Goal: Navigation & Orientation: Find specific page/section

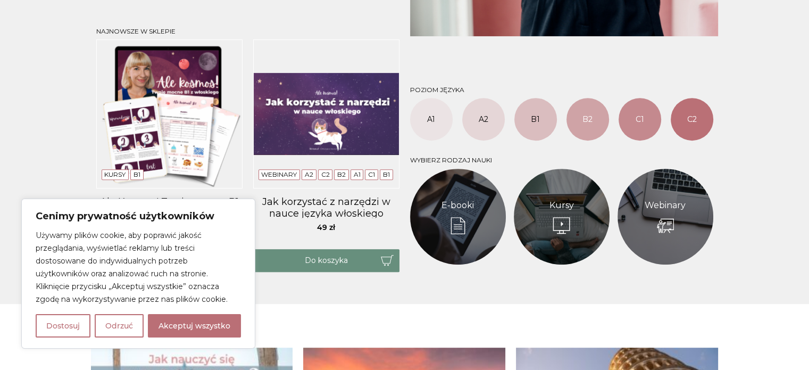
scroll to position [479, 0]
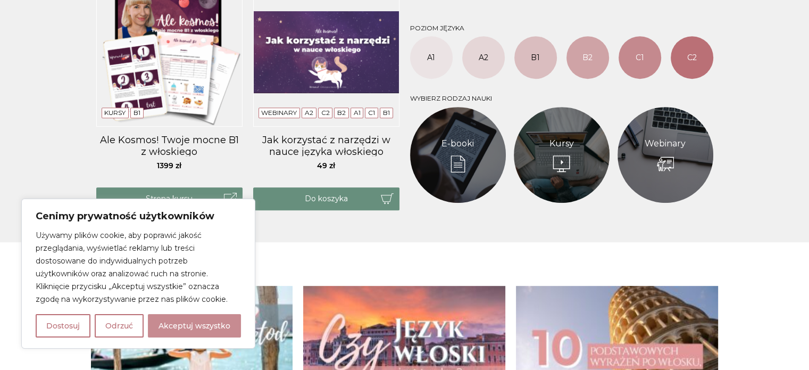
click at [159, 335] on button "Akceptuj wszystko" at bounding box center [194, 325] width 93 height 23
checkbox input "true"
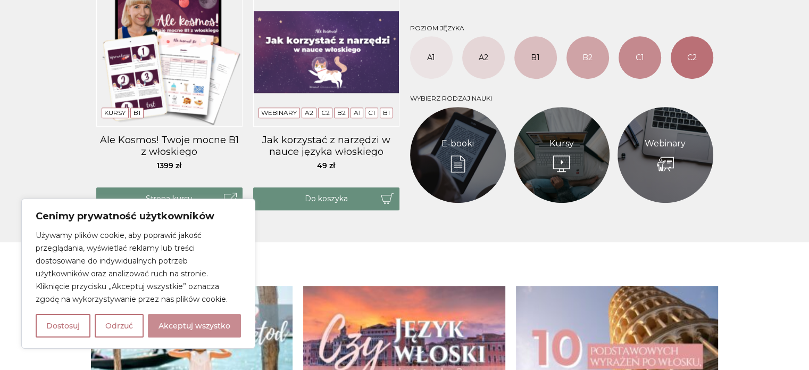
checkbox input "true"
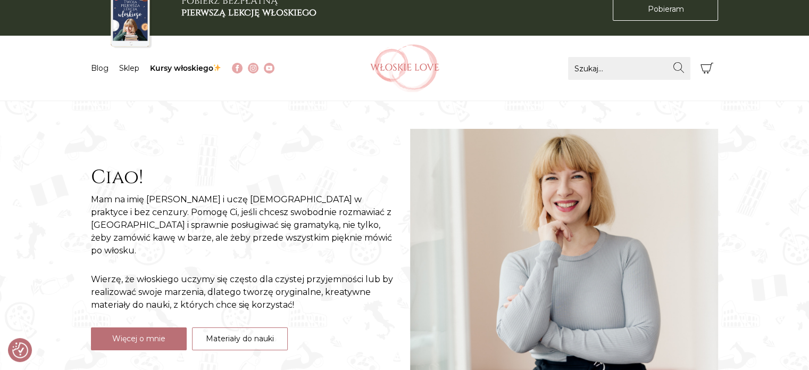
scroll to position [0, 0]
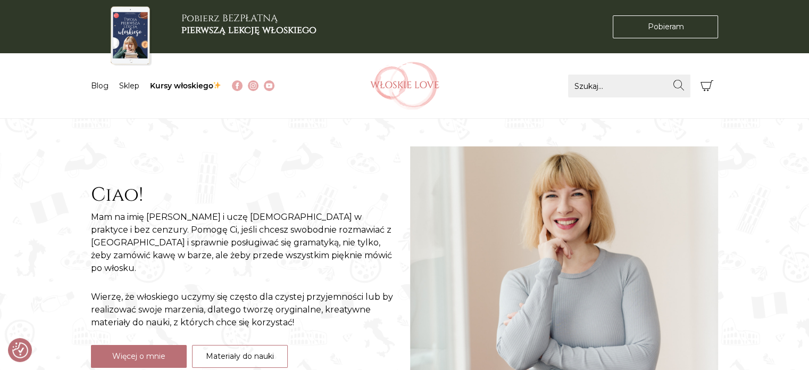
click at [410, 93] on img at bounding box center [404, 86] width 69 height 48
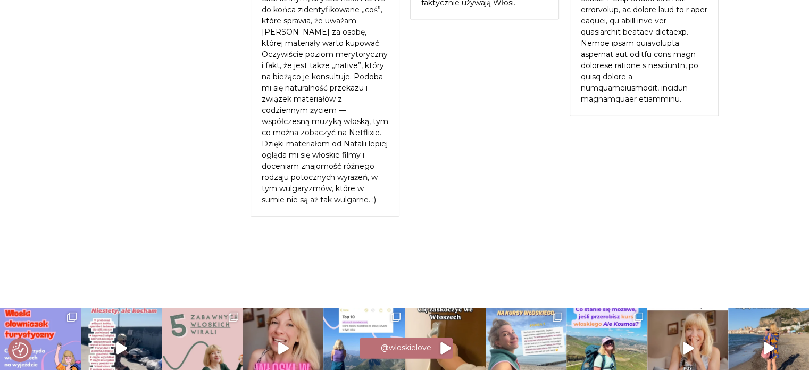
scroll to position [2475, 0]
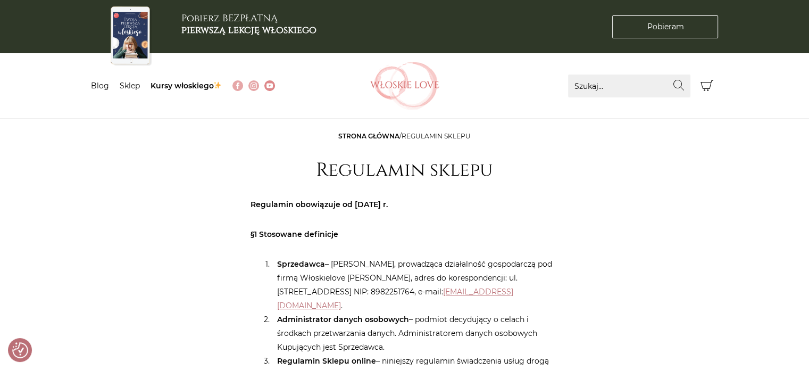
click at [270, 87] on img at bounding box center [270, 85] width 6 height 6
click at [130, 87] on link "Sklep" at bounding box center [130, 86] width 20 height 10
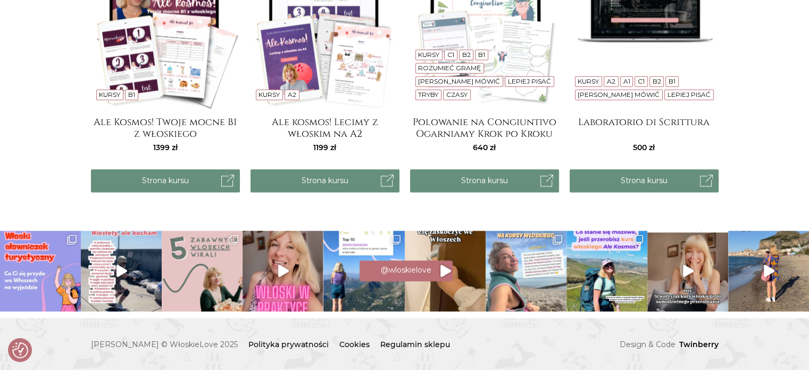
scroll to position [1348, 0]
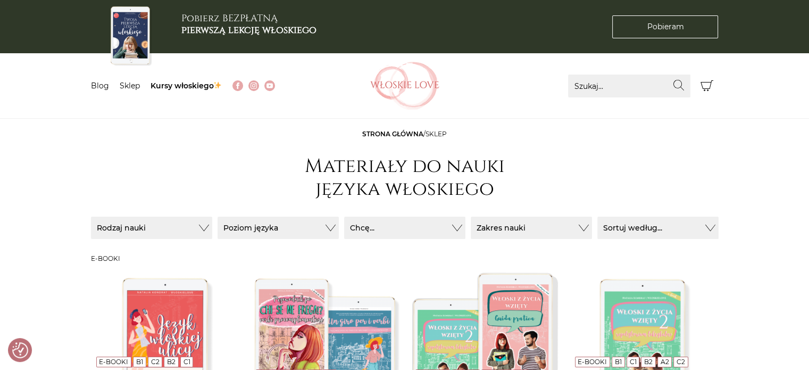
click at [389, 93] on img at bounding box center [404, 86] width 69 height 48
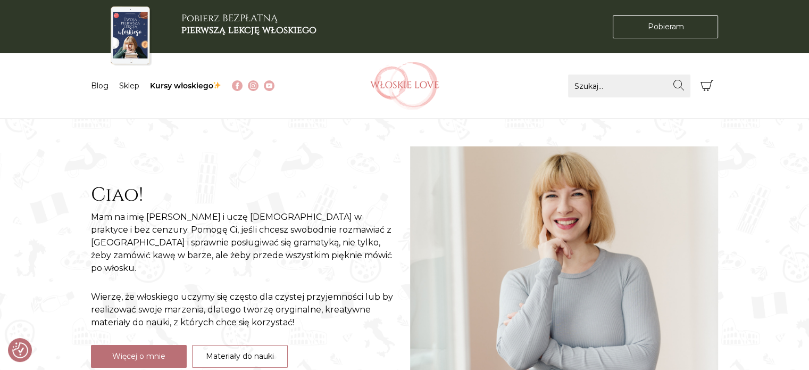
click at [701, 87] on icon "Koszyk" at bounding box center [707, 85] width 13 height 13
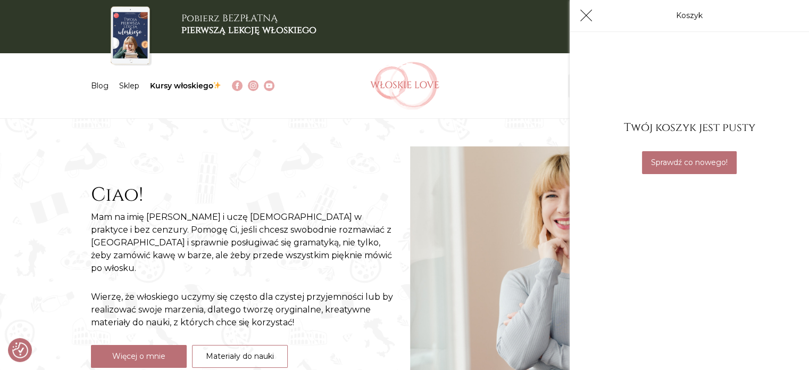
click at [592, 17] on icon "Koszyk" at bounding box center [586, 15] width 13 height 13
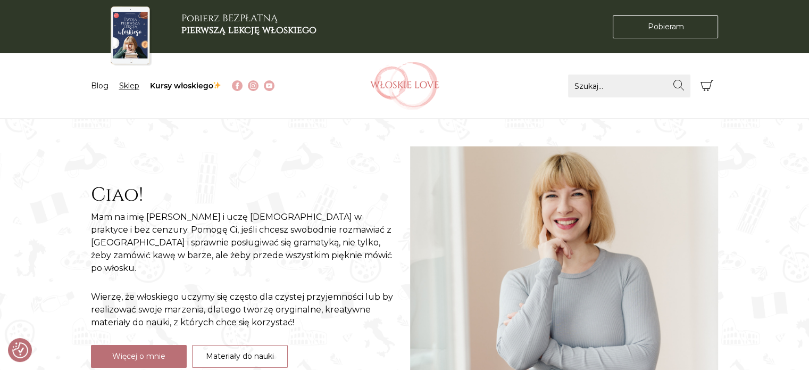
click at [125, 85] on link "Sklep" at bounding box center [129, 86] width 20 height 10
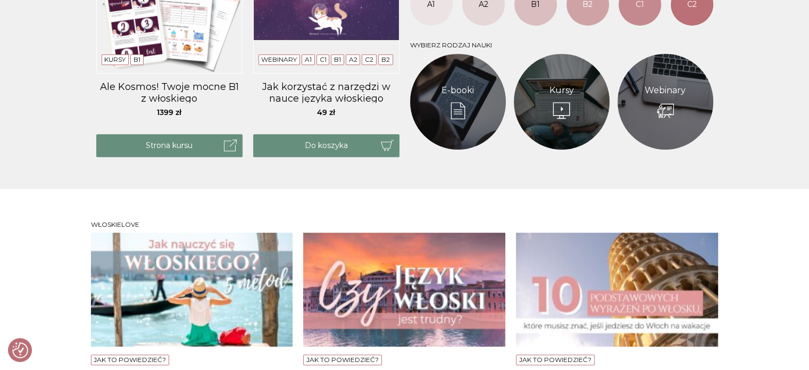
scroll to position [732, 0]
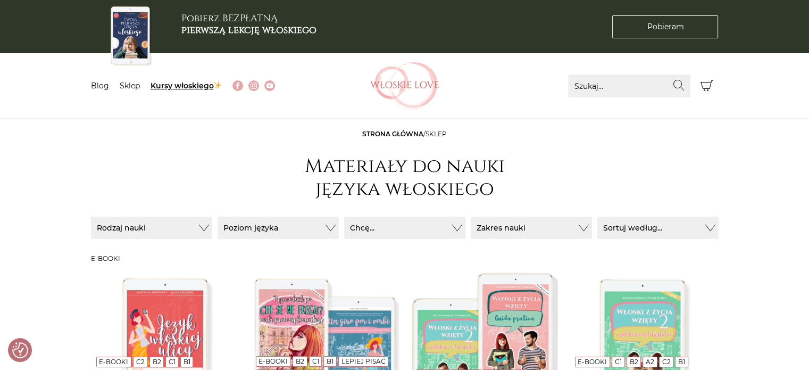
click at [221, 85] on img at bounding box center [217, 84] width 7 height 7
